Goal: Information Seeking & Learning: Learn about a topic

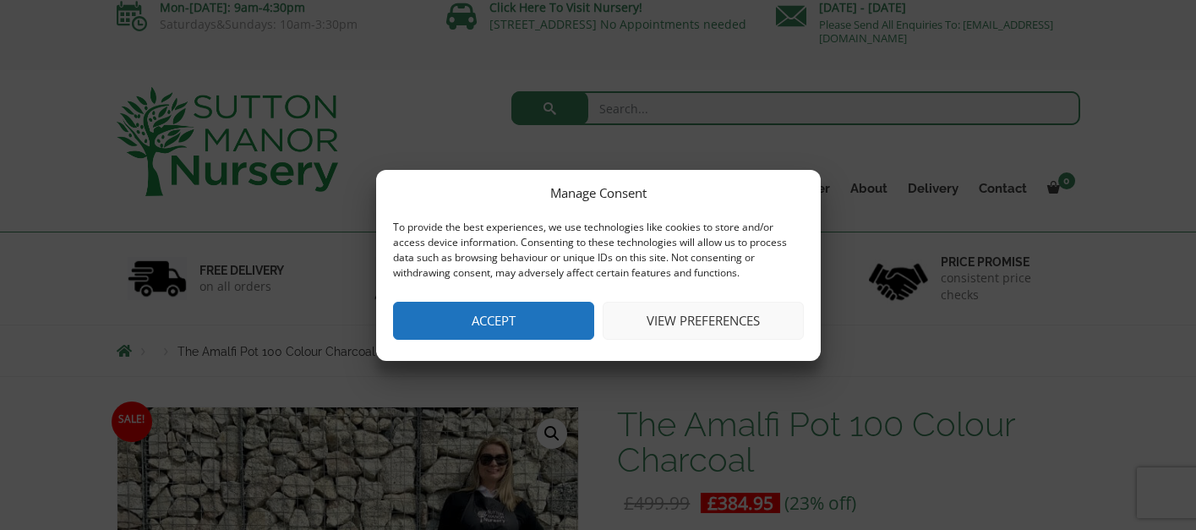
click at [546, 314] on button "Accept" at bounding box center [493, 321] width 201 height 38
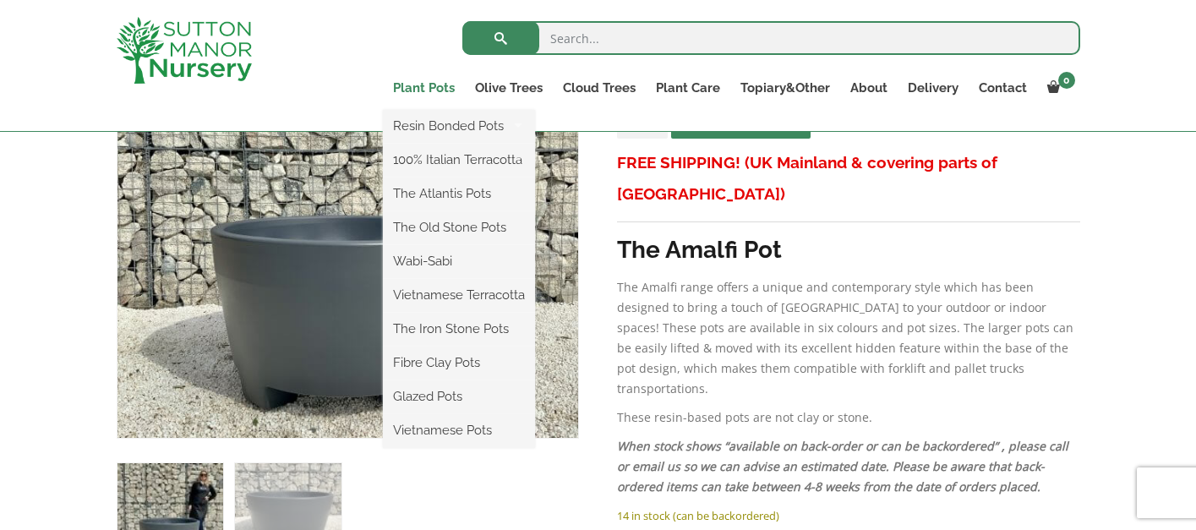
scroll to position [417, 0]
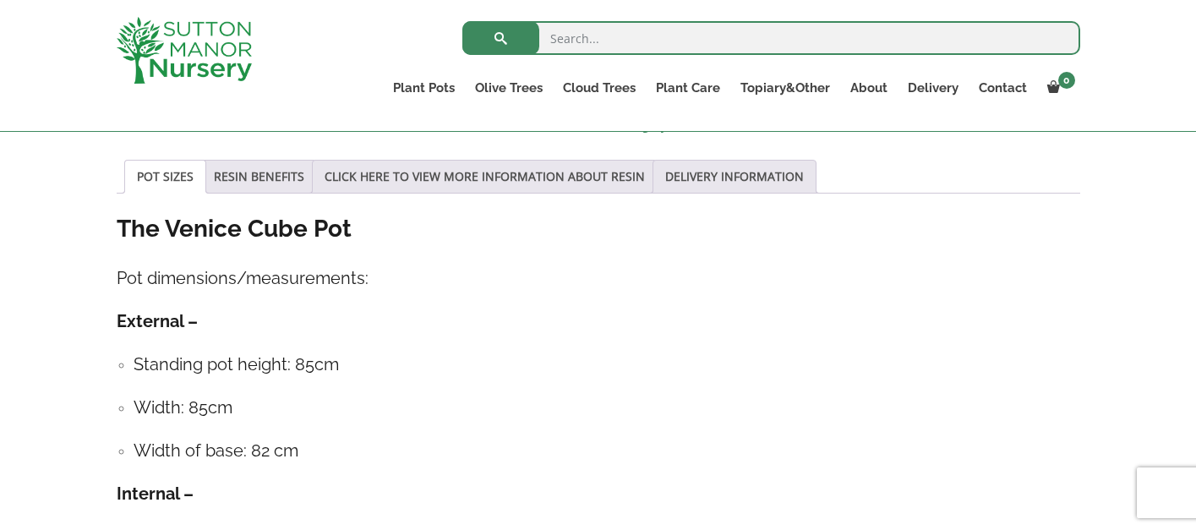
scroll to position [1162, 0]
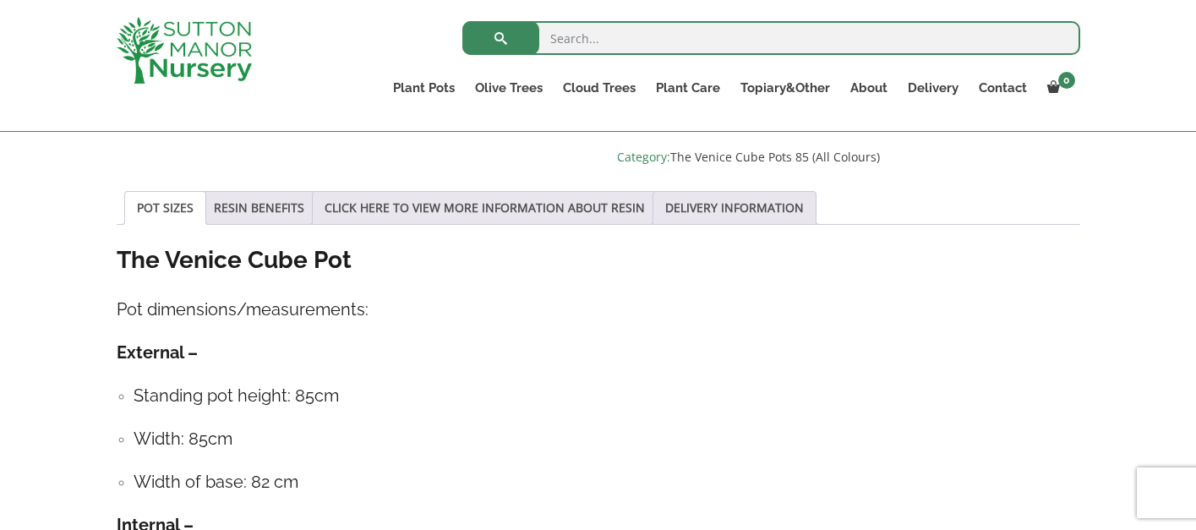
click at [182, 55] on img at bounding box center [184, 50] width 135 height 67
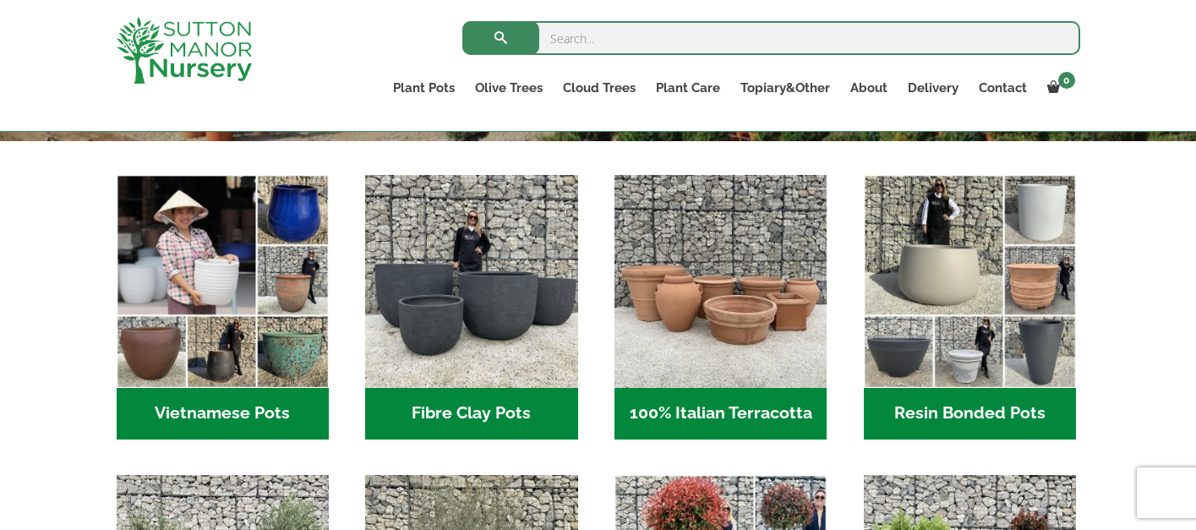
scroll to position [556, 0]
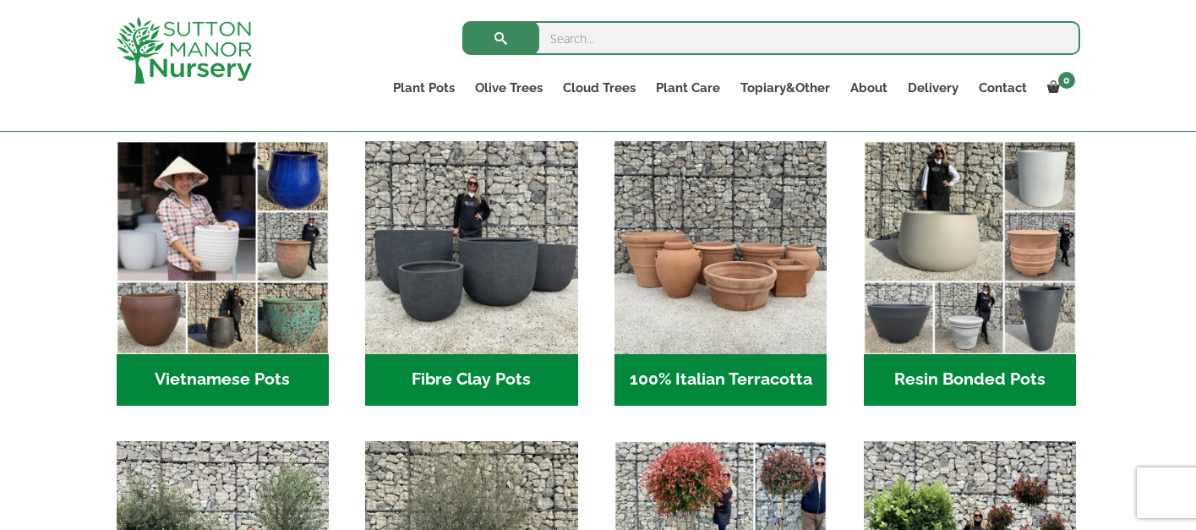
click at [947, 376] on h2 "Resin Bonded Pots (212)" at bounding box center [970, 380] width 212 height 52
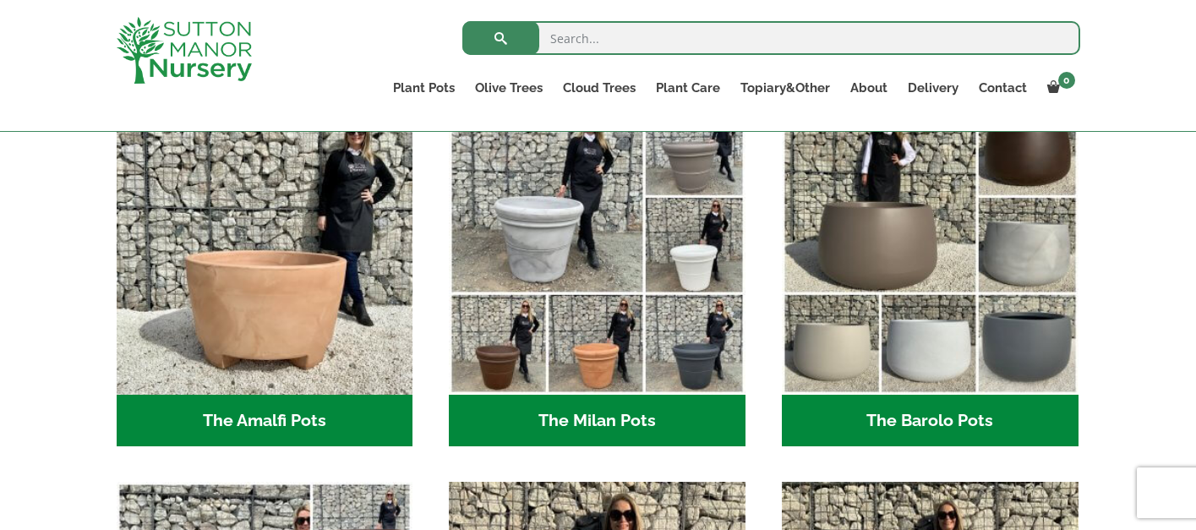
scroll to position [500, 0]
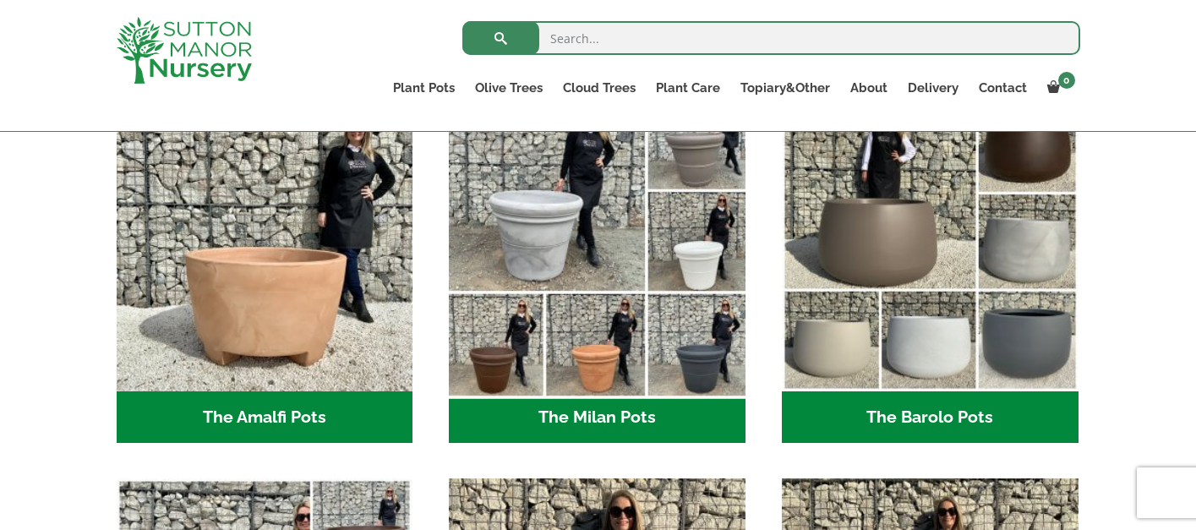
click at [605, 330] on img "Visit product category The Milan Pots" at bounding box center [597, 242] width 311 height 311
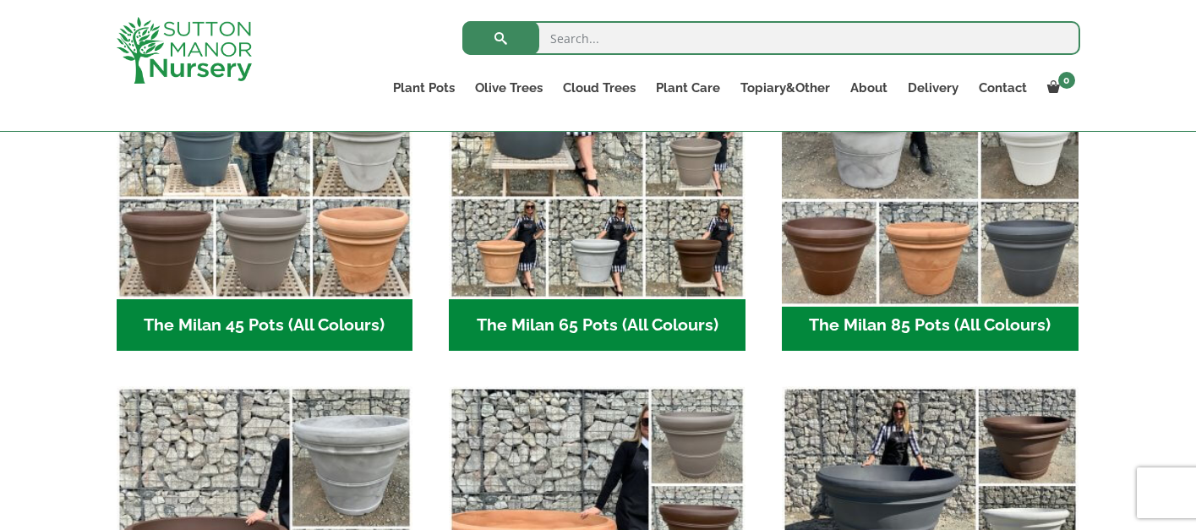
scroll to position [598, 0]
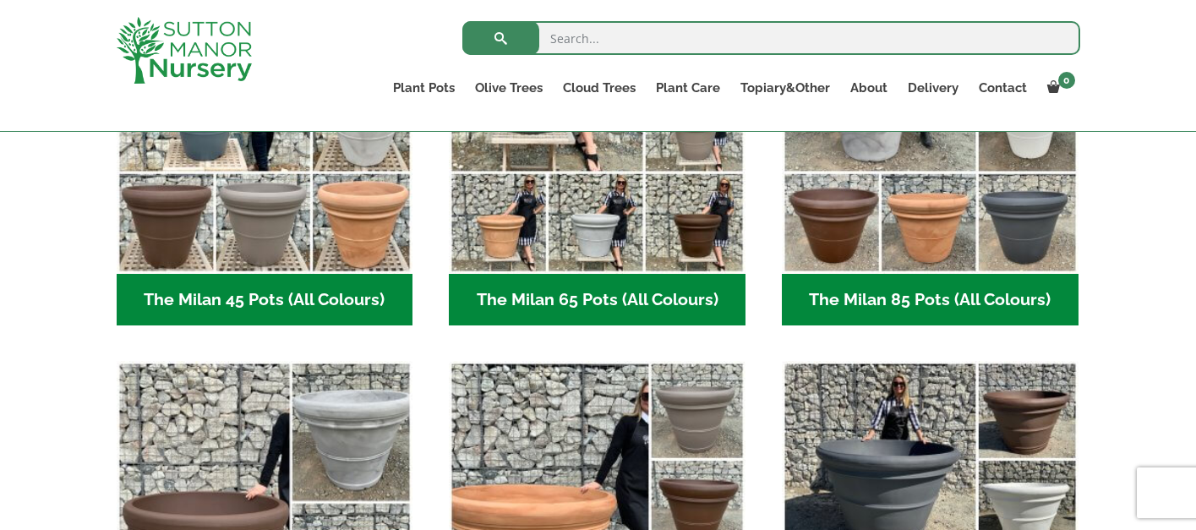
click at [904, 306] on h2 "The Milan 85 Pots (All Colours) (6)" at bounding box center [930, 300] width 297 height 52
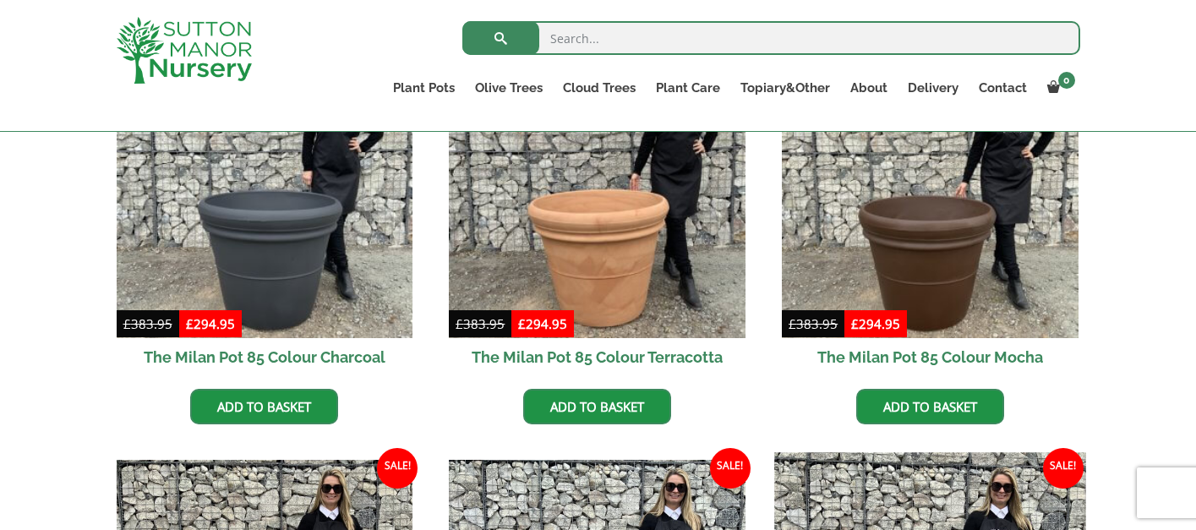
scroll to position [509, 0]
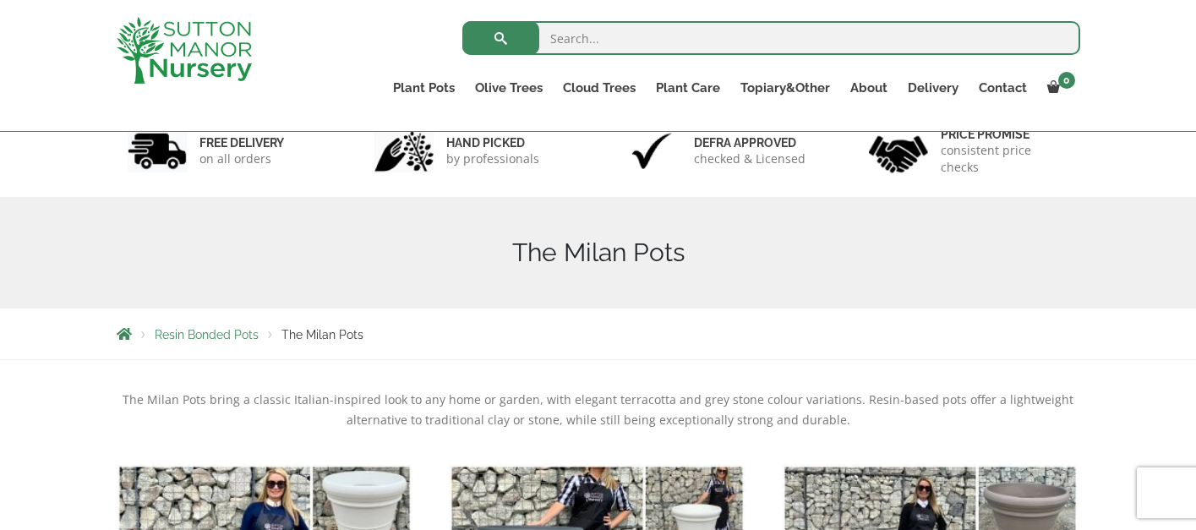
scroll to position [163, 0]
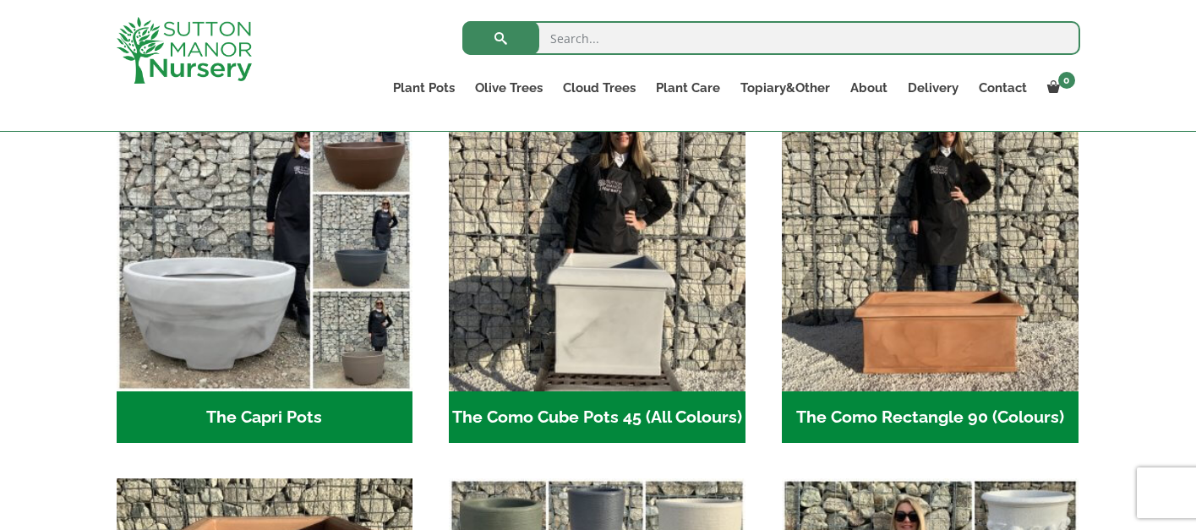
scroll to position [885, 0]
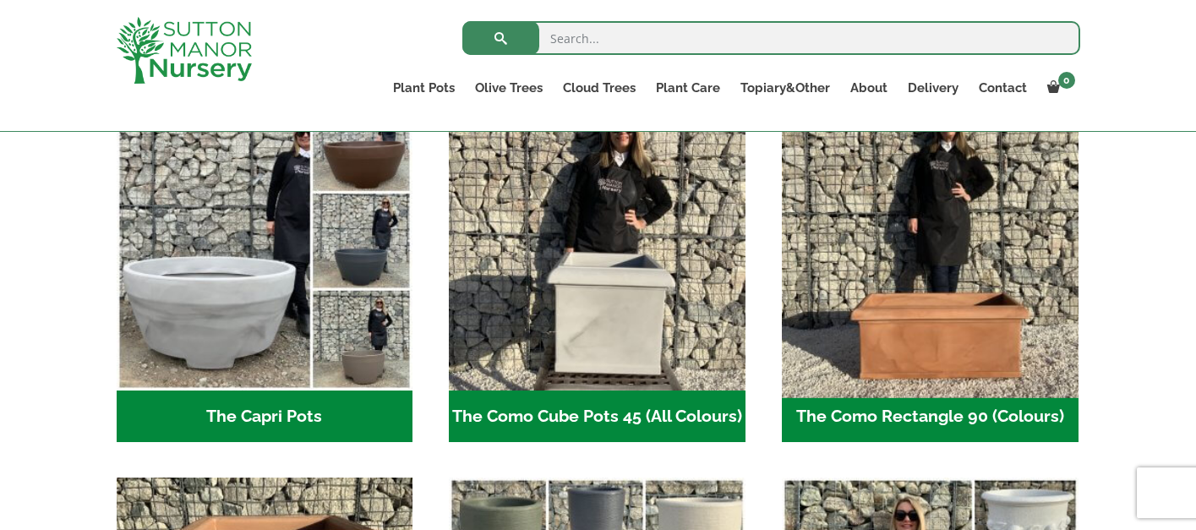
click at [932, 284] on img "Visit product category The Como Rectangle 90 (Colours)" at bounding box center [929, 242] width 311 height 311
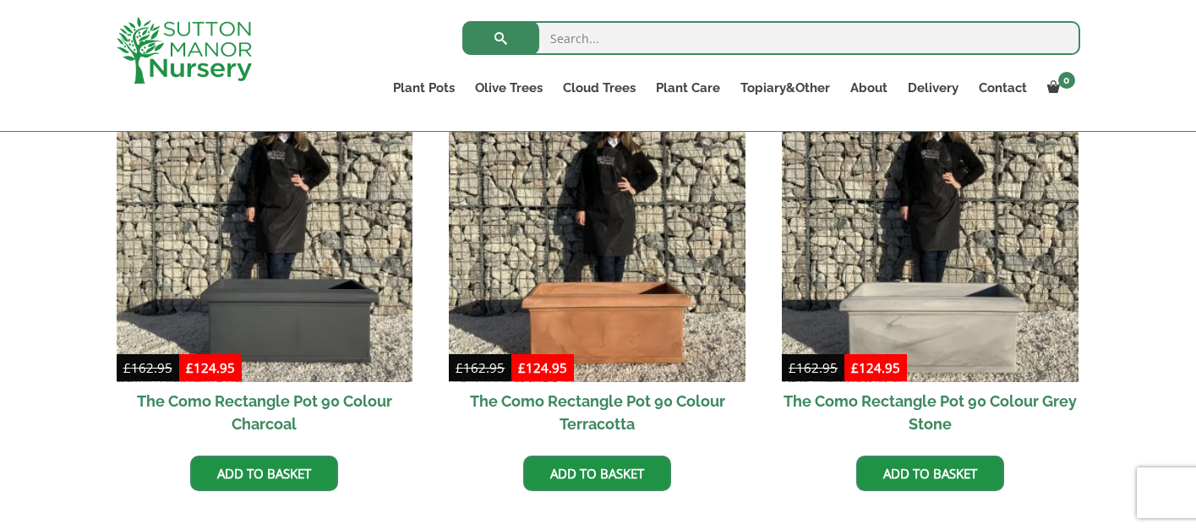
scroll to position [559, 0]
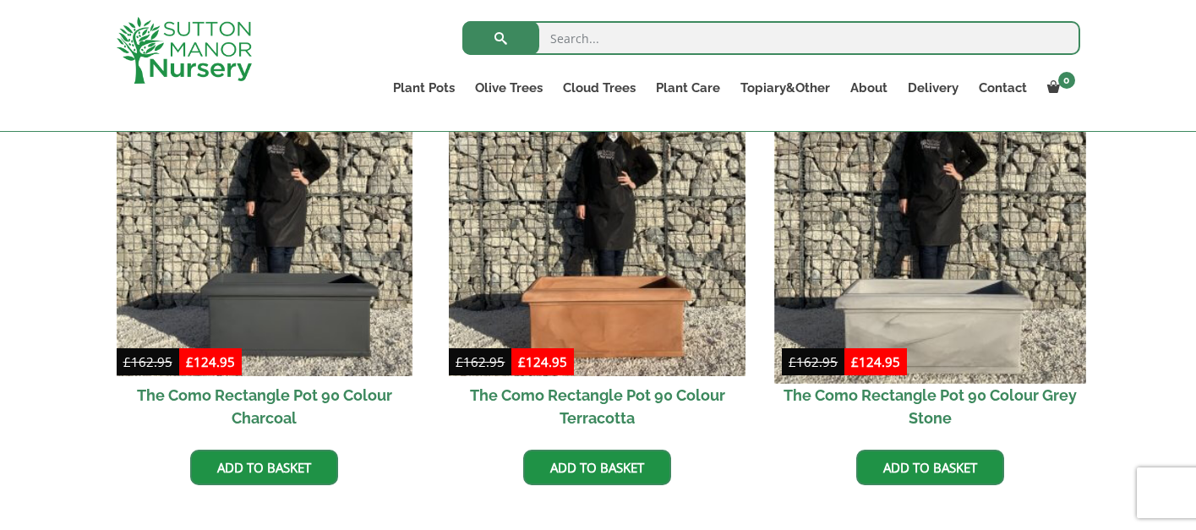
click at [931, 301] on img at bounding box center [929, 227] width 311 height 311
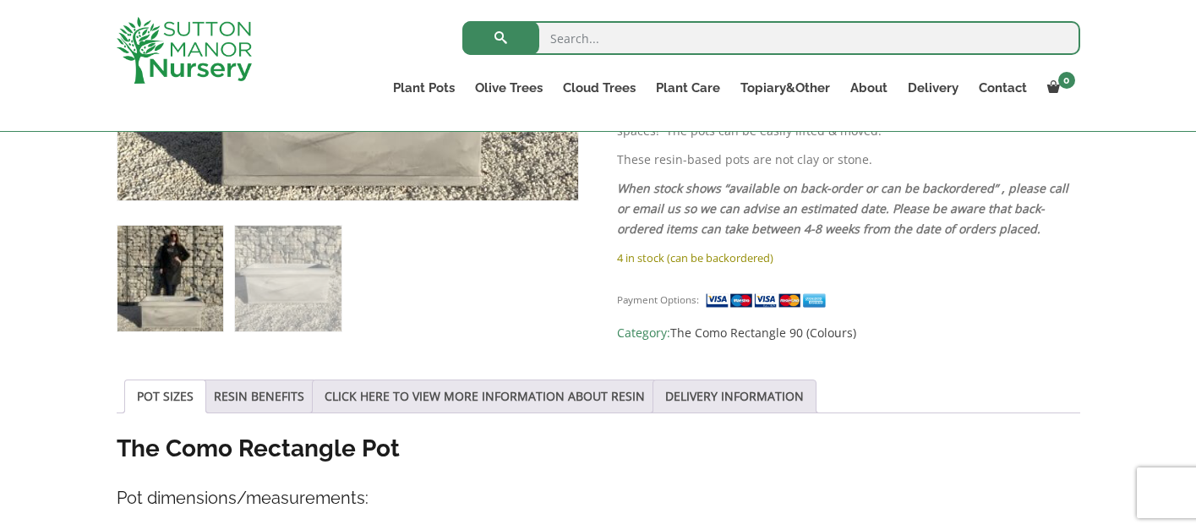
scroll to position [672, 0]
